Goal: Task Accomplishment & Management: Manage account settings

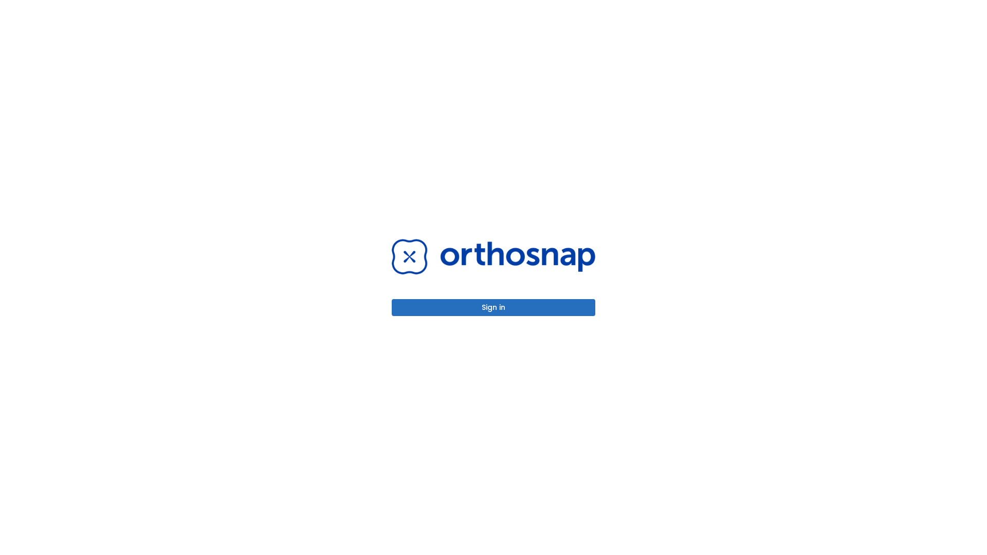
click at [493, 307] on button "Sign in" at bounding box center [494, 307] width 204 height 17
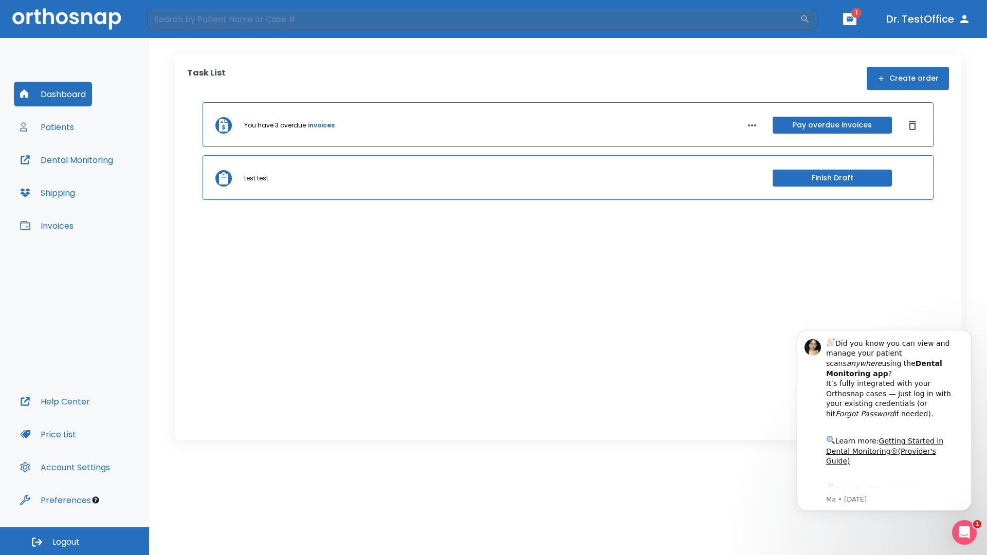
click at [75, 541] on span "Logout" at bounding box center [65, 542] width 27 height 11
